Goal: Check status: Check status

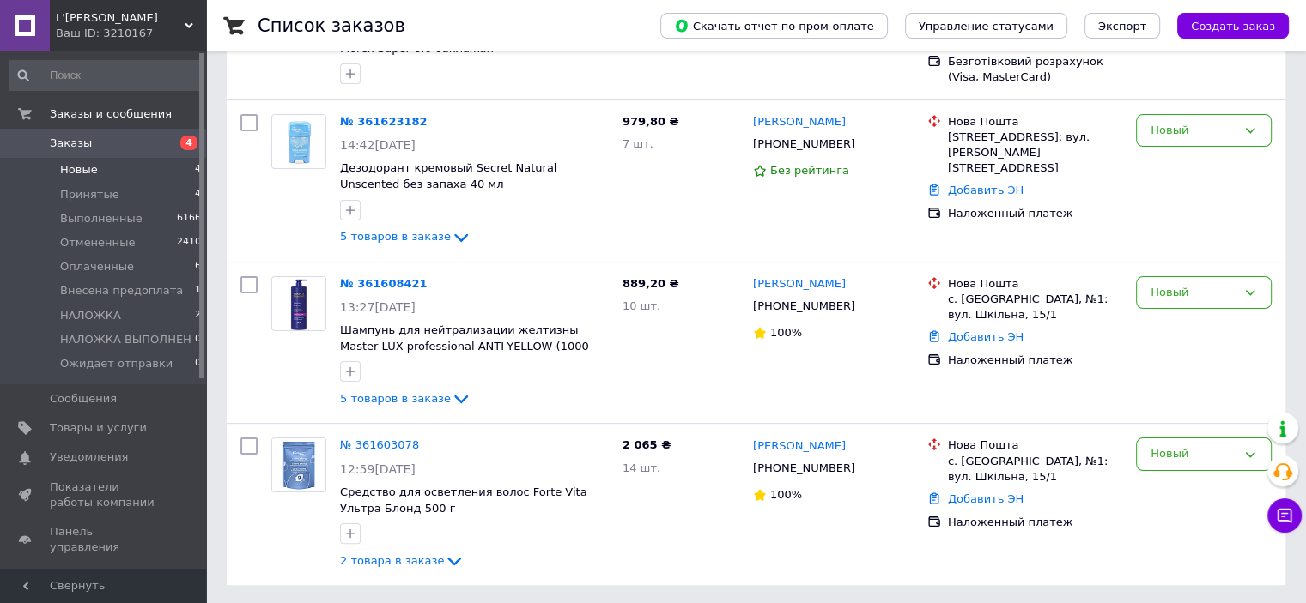
scroll to position [111, 0]
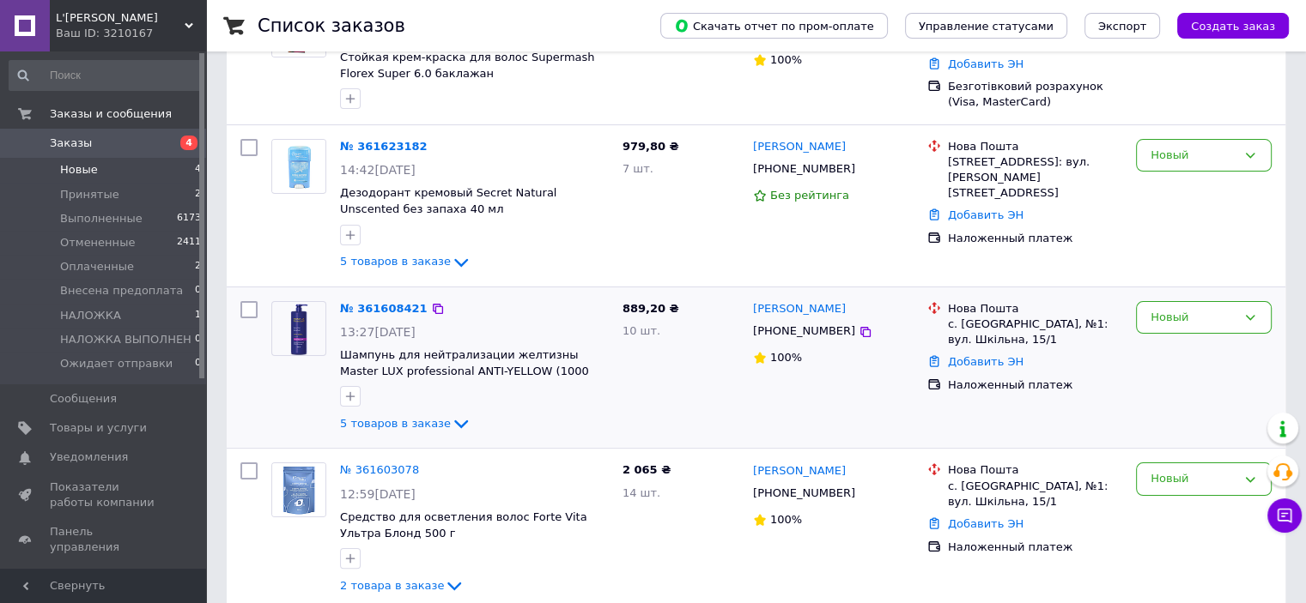
scroll to position [282, 0]
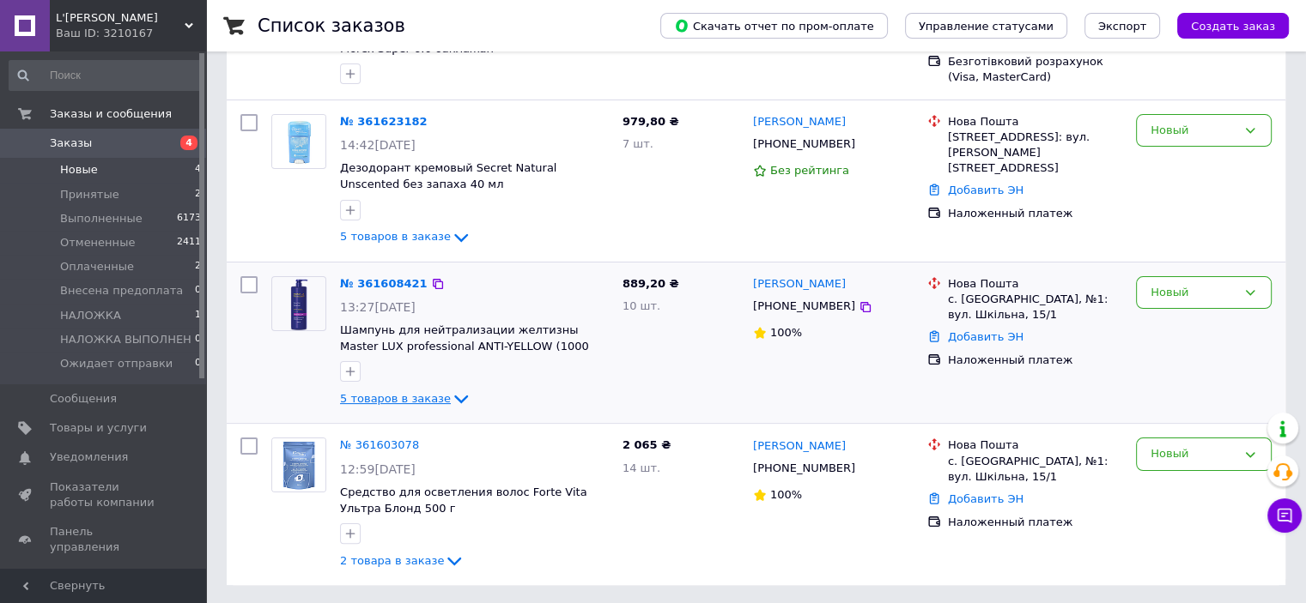
click at [399, 397] on span "5 товаров в заказе" at bounding box center [395, 398] width 111 height 13
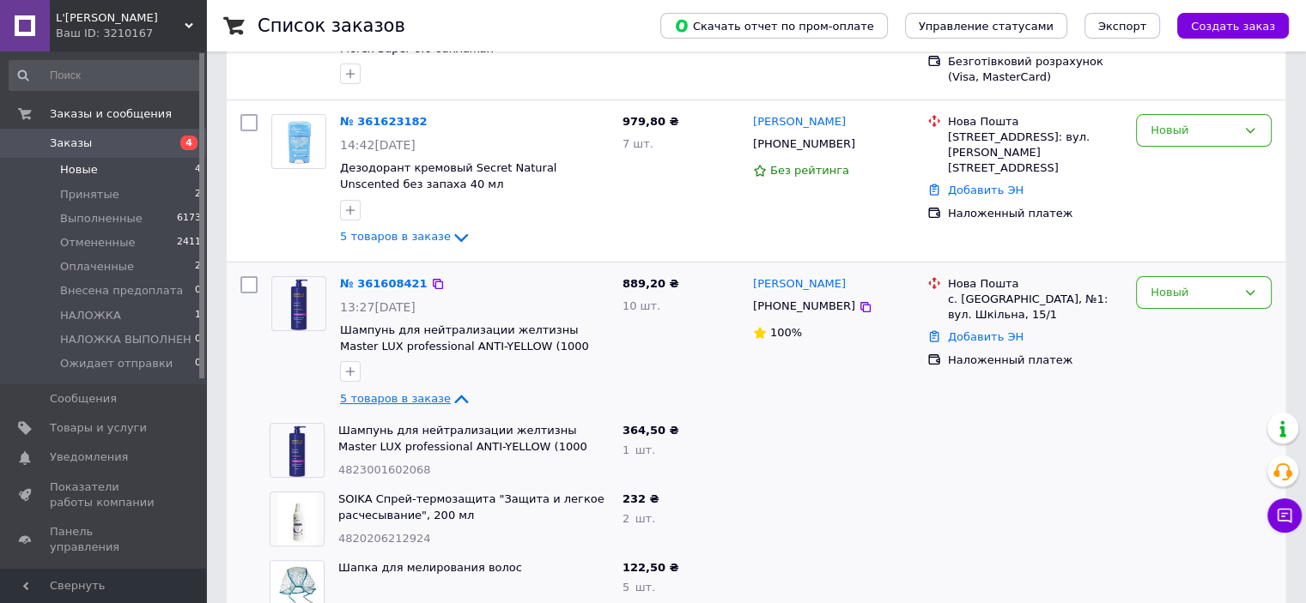
scroll to position [454, 0]
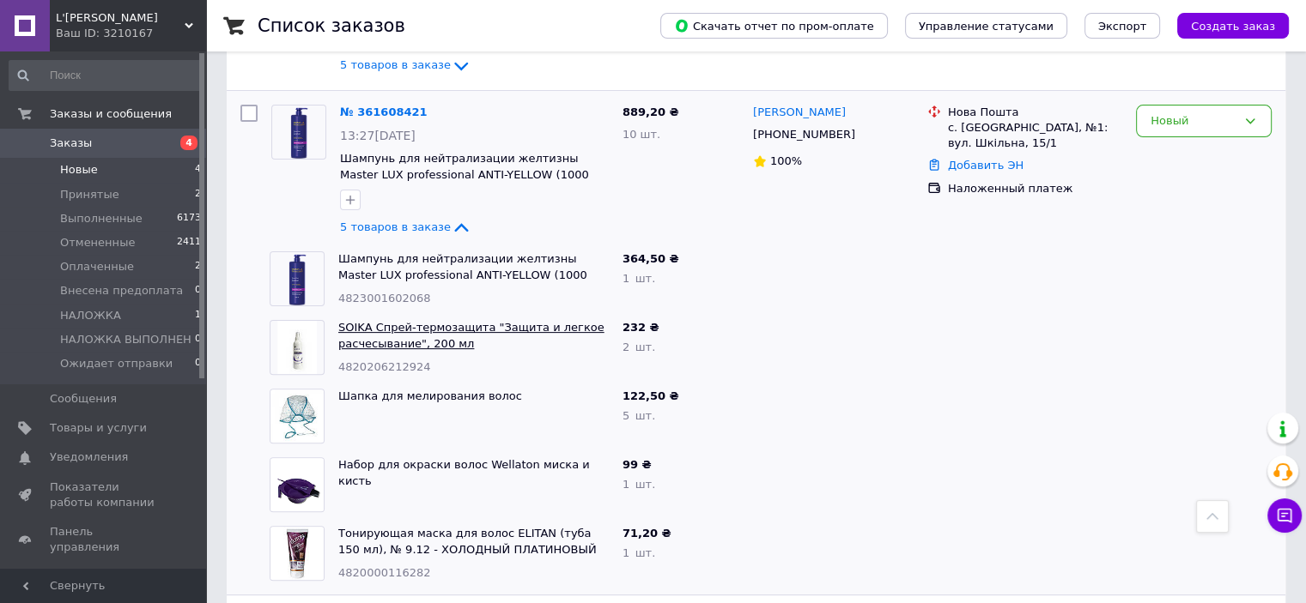
click at [390, 324] on link "SOIKA Спрей-термозащита "Защита и легкое расчесывание", 200 мл" at bounding box center [471, 335] width 266 height 29
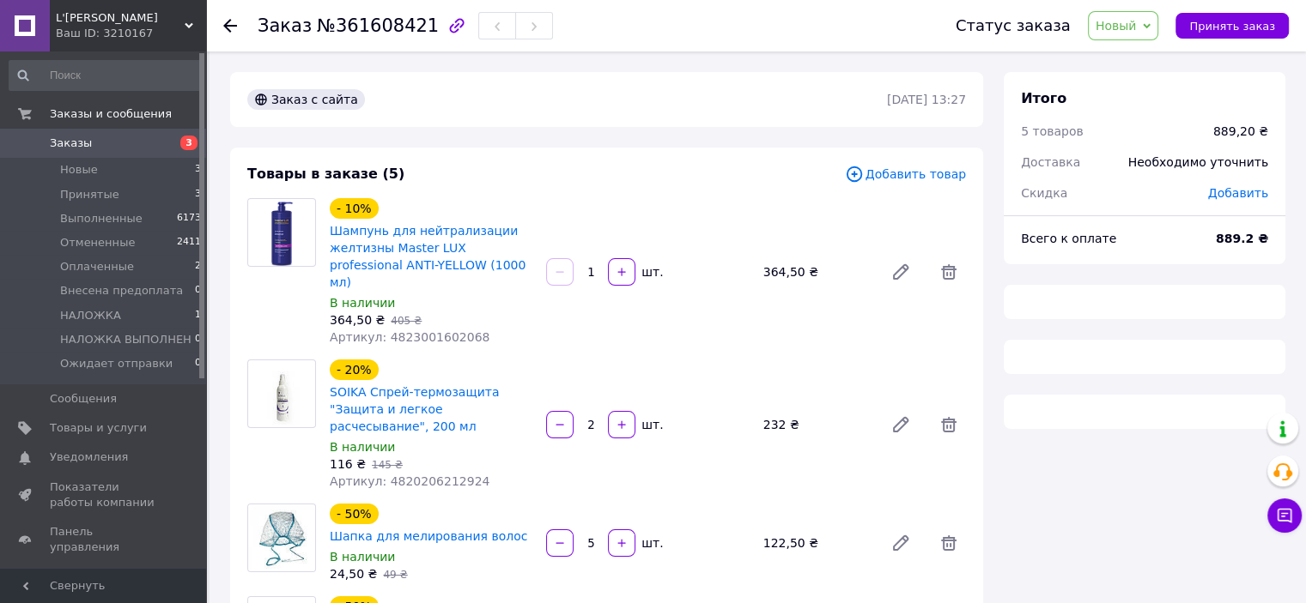
scroll to position [172, 0]
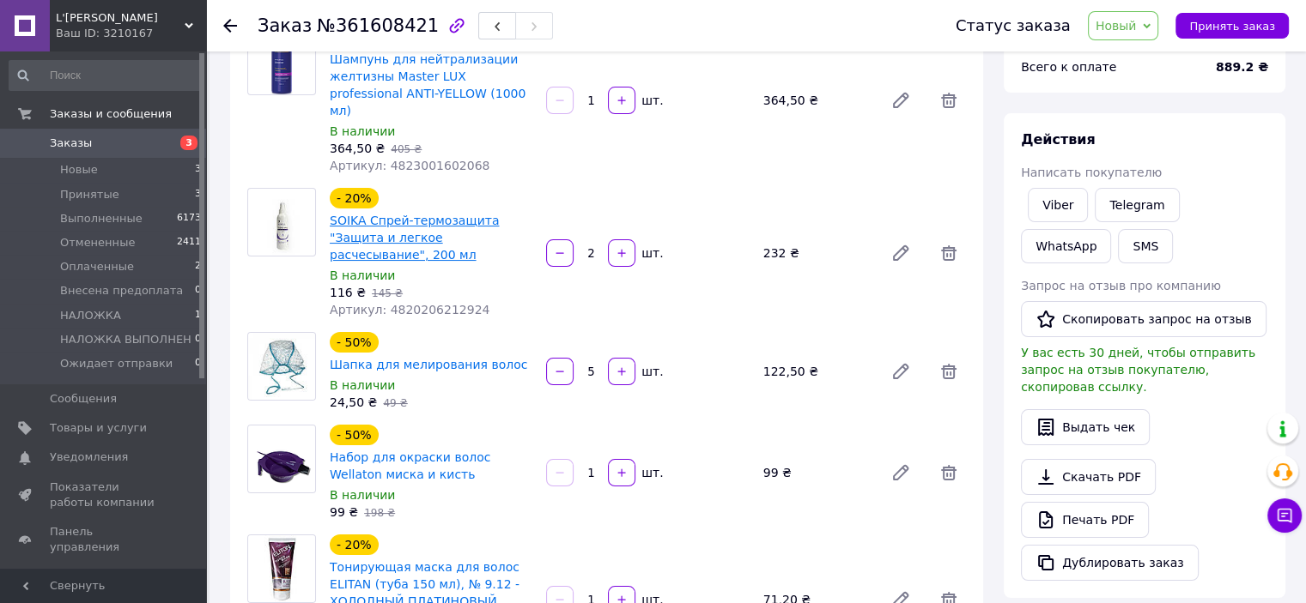
click at [412, 228] on link "SOIKA Спрей-термозащита "Защита и легкое расчесывание", 200 мл" at bounding box center [414, 238] width 169 height 48
